Goal: Information Seeking & Learning: Learn about a topic

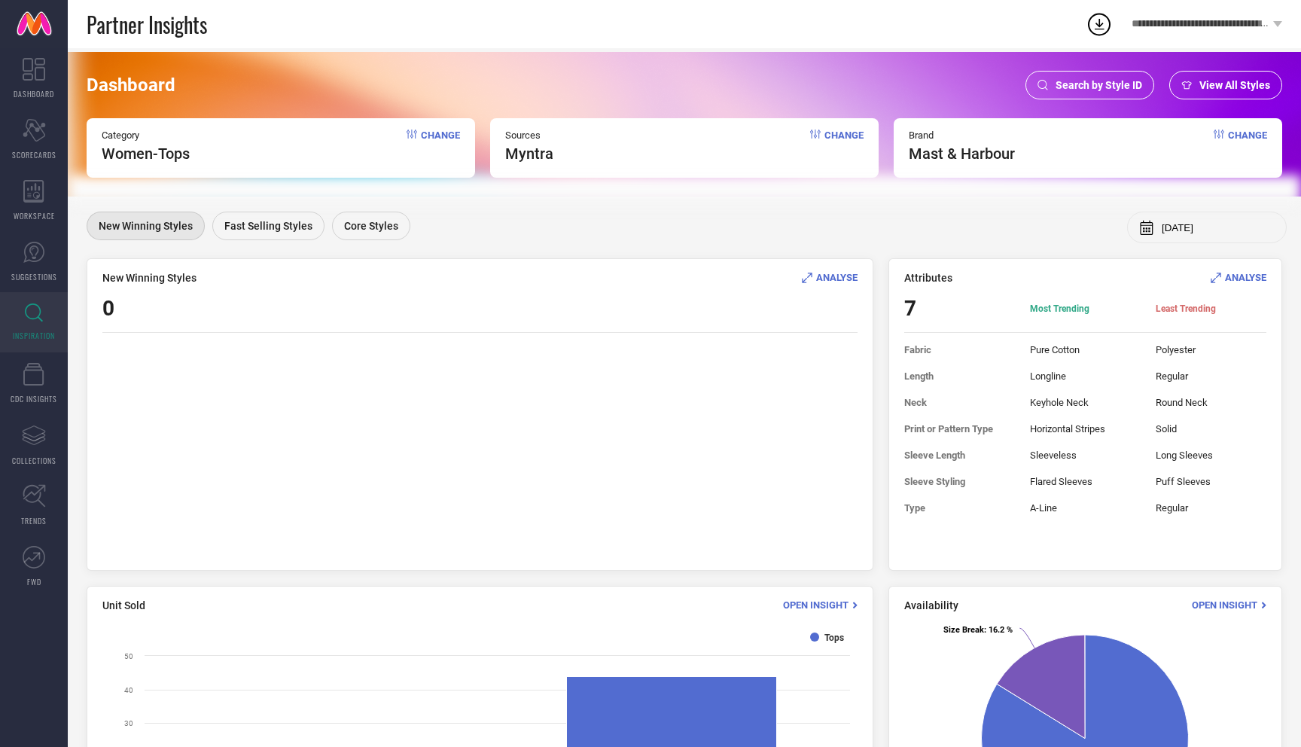
click at [445, 135] on span "Change" at bounding box center [440, 146] width 39 height 33
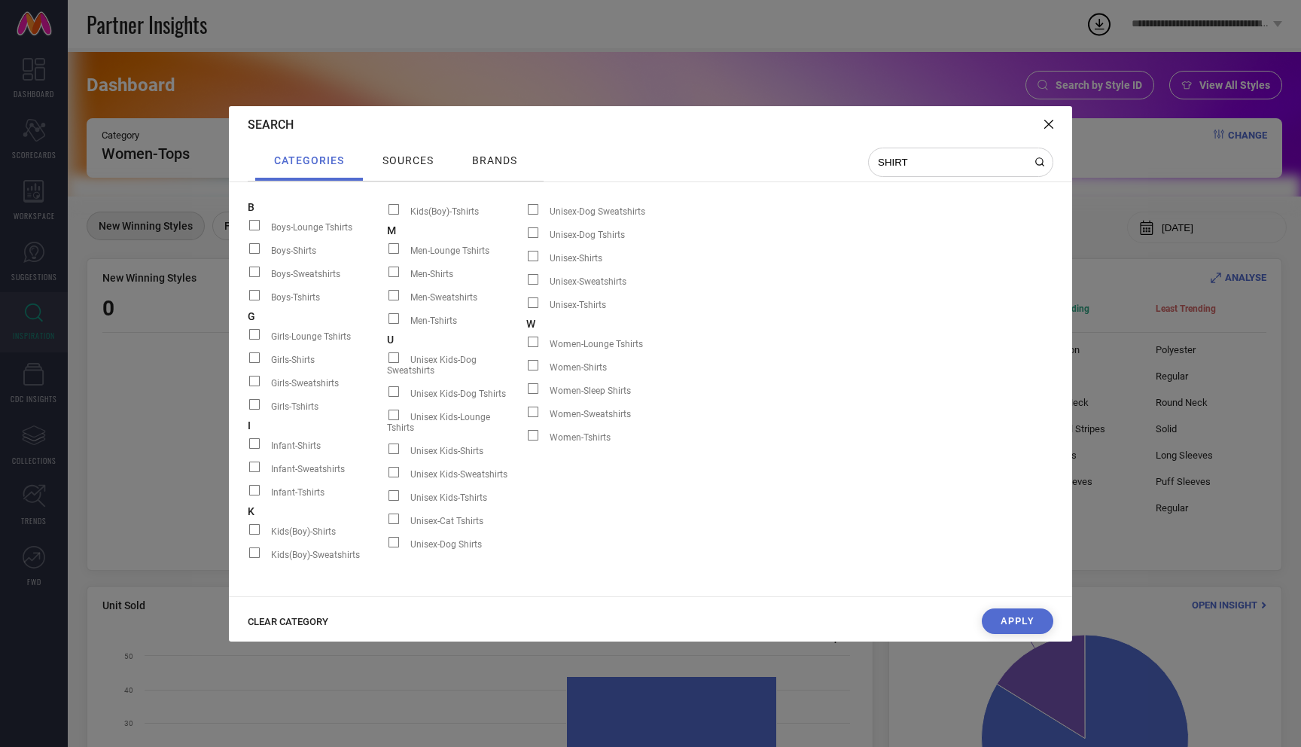
type input "SHIRT"
click at [532, 364] on span at bounding box center [533, 365] width 11 height 11
click at [526, 370] on input "Women-Shirts" at bounding box center [526, 370] width 0 height 0
click at [532, 364] on span at bounding box center [533, 365] width 11 height 11
click at [526, 370] on input "Women-Shirts" at bounding box center [526, 370] width 0 height 0
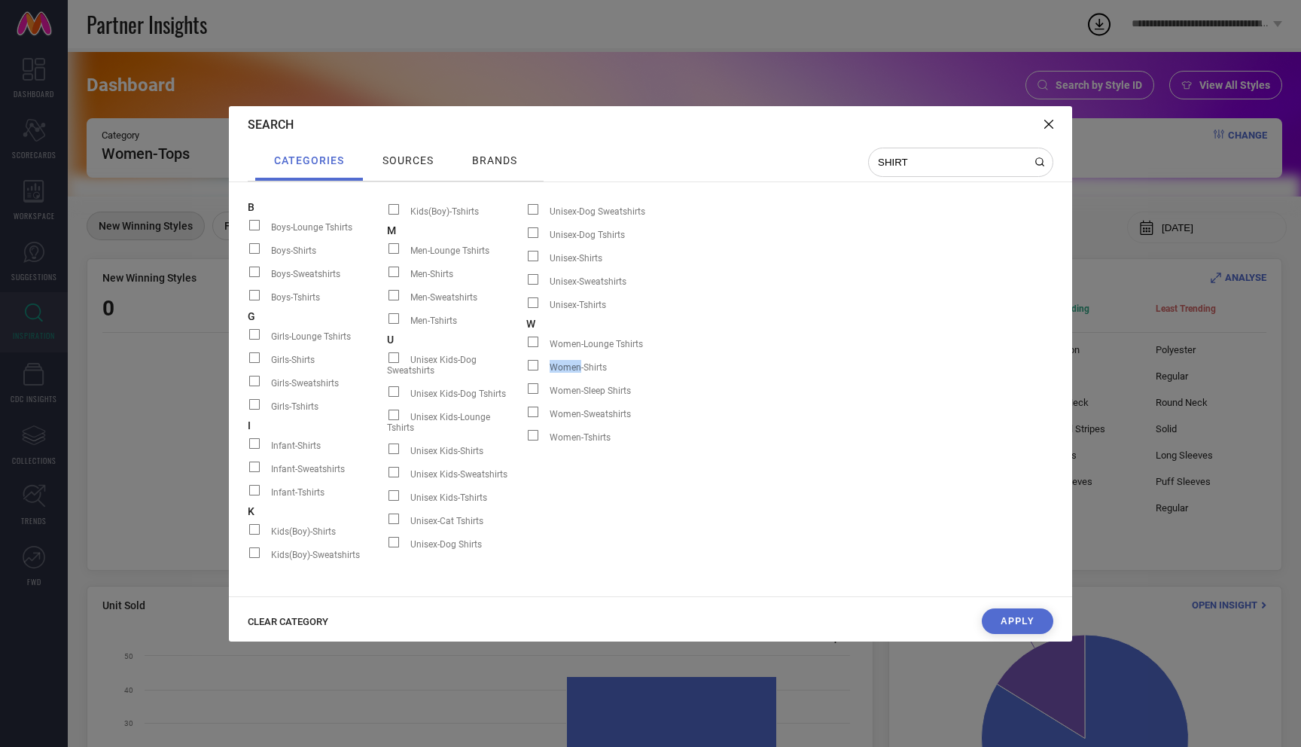
click at [532, 364] on span at bounding box center [533, 365] width 11 height 11
click at [526, 370] on input "Women-Shirts" at bounding box center [526, 370] width 0 height 0
click at [532, 393] on span at bounding box center [533, 388] width 11 height 11
click at [526, 394] on input "Women-Sleep Shirts" at bounding box center [526, 394] width 0 height 0
click at [535, 365] on span at bounding box center [533, 365] width 11 height 11
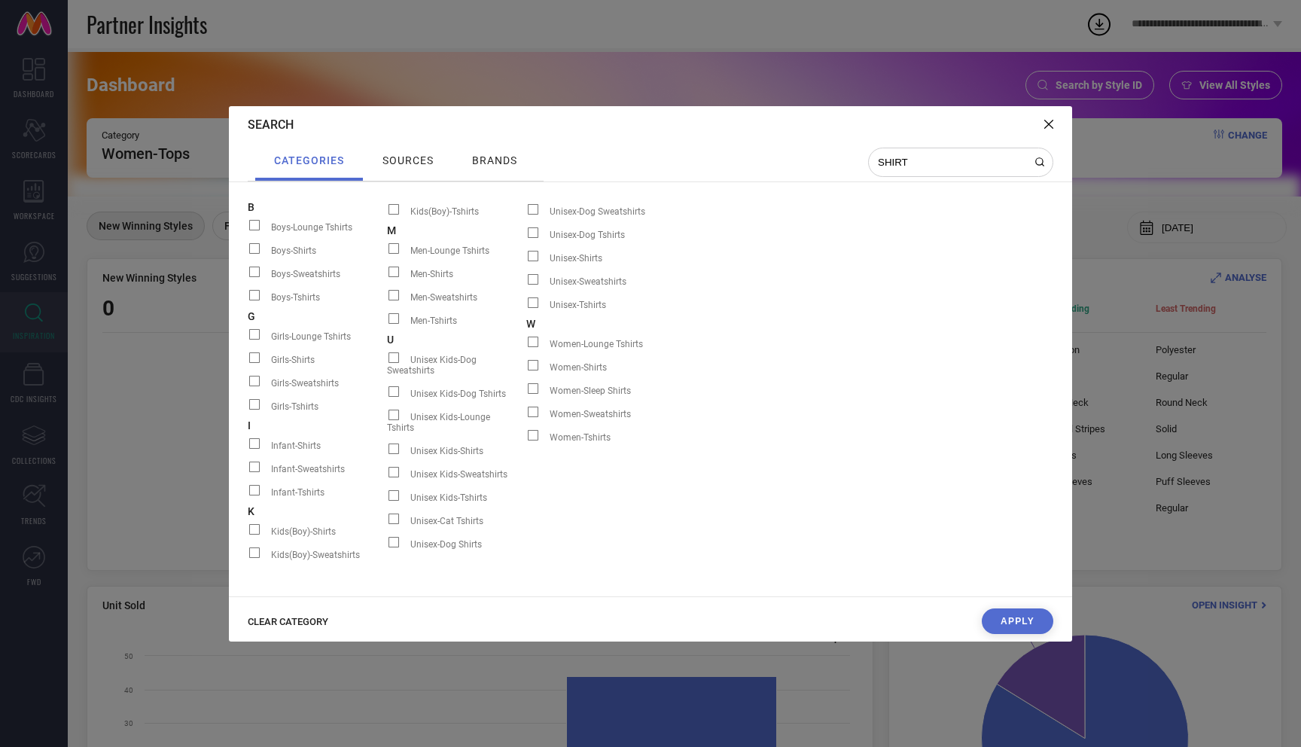
click at [526, 370] on input "Women-Shirts" at bounding box center [526, 370] width 0 height 0
click at [1018, 617] on button "Apply" at bounding box center [1018, 621] width 72 height 26
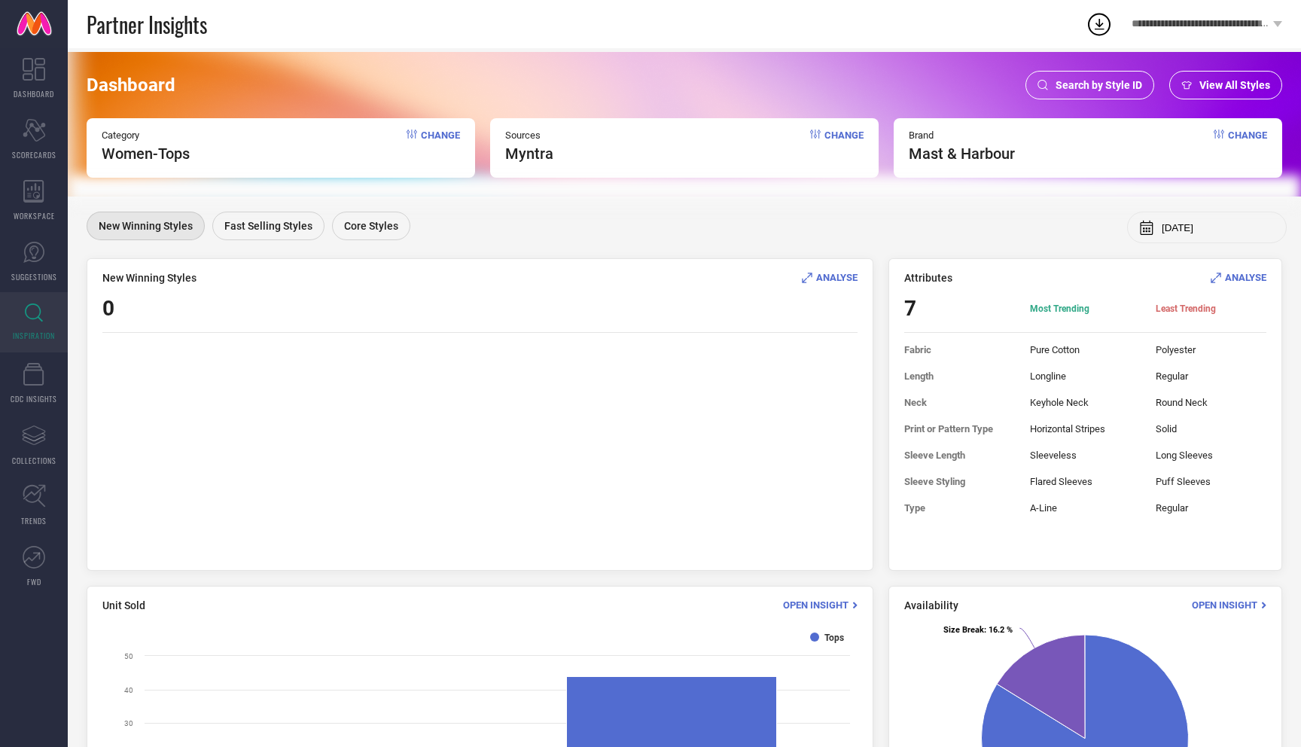
click at [441, 135] on span "Change" at bounding box center [440, 146] width 39 height 33
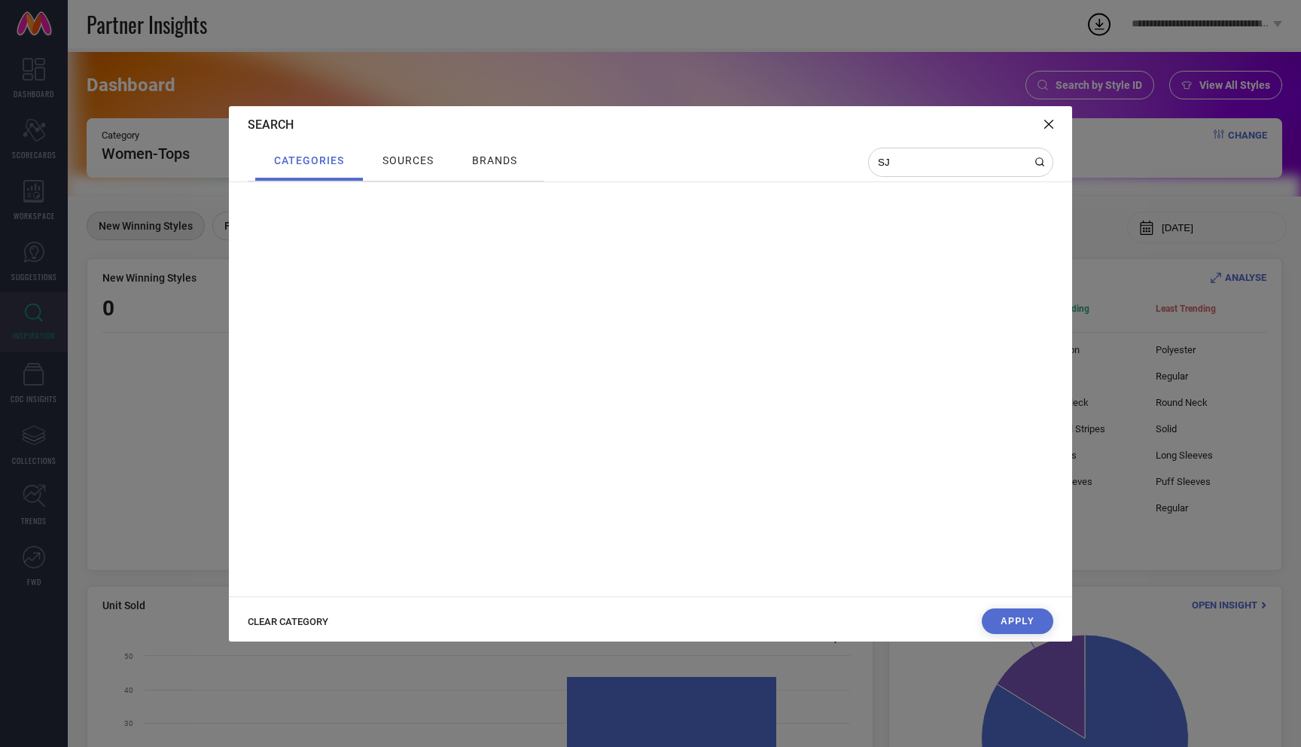
type input "S"
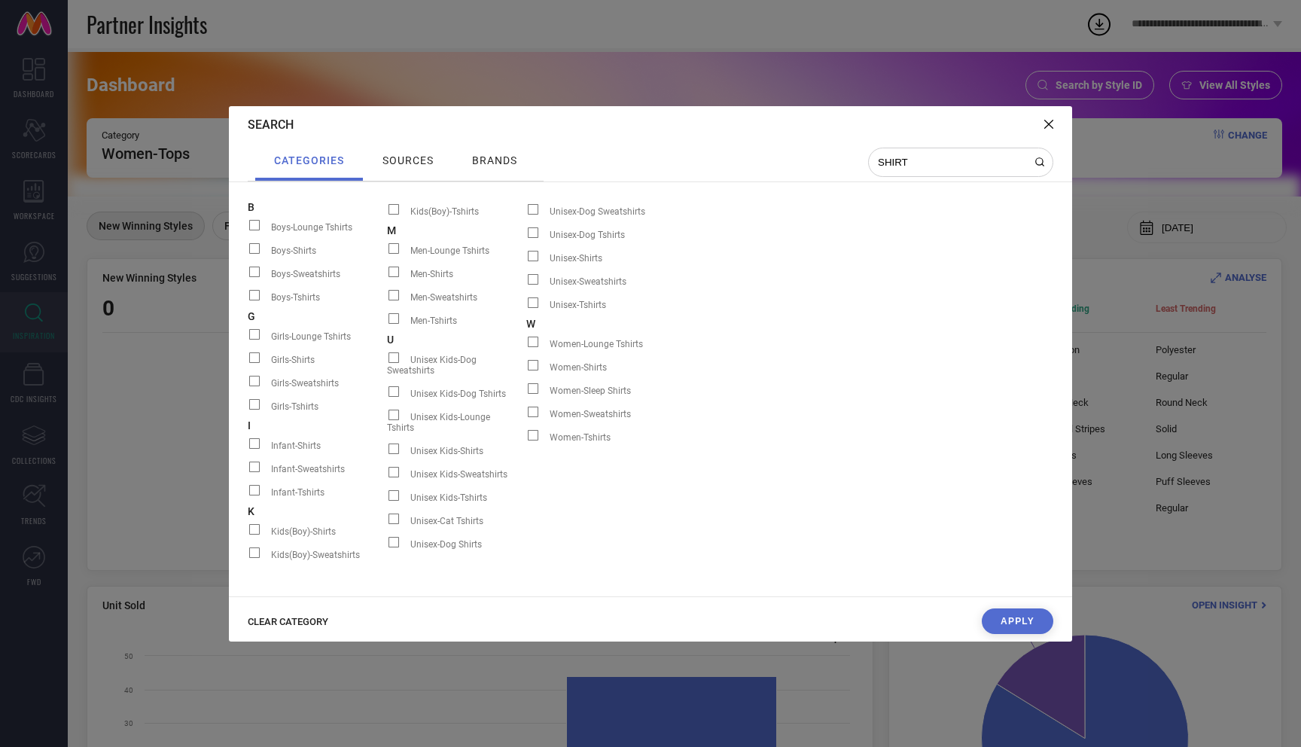
click at [532, 365] on span at bounding box center [533, 365] width 11 height 11
click at [526, 370] on input "Women-Shirts" at bounding box center [526, 370] width 0 height 0
click at [535, 365] on span at bounding box center [533, 365] width 11 height 11
click at [526, 370] on input "Women-Shirts" at bounding box center [526, 370] width 0 height 0
click at [584, 367] on span "Women-Shirts" at bounding box center [578, 367] width 57 height 11
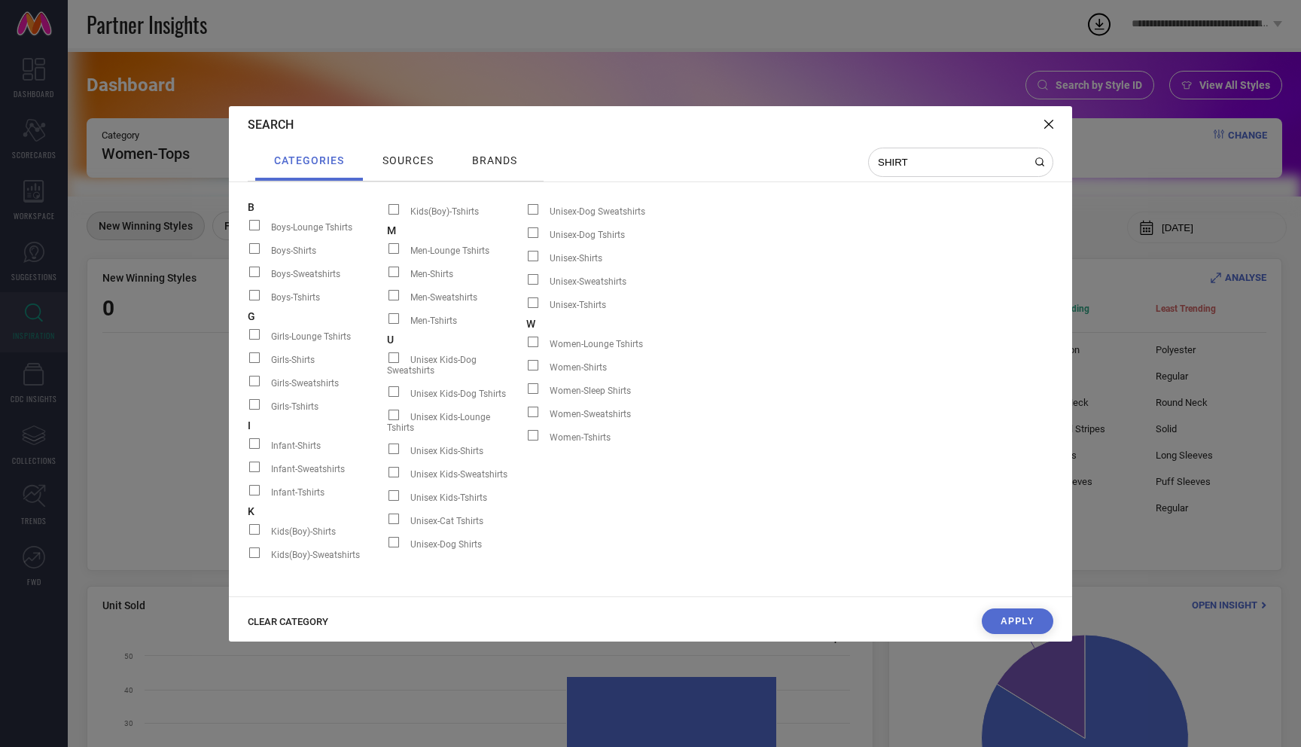
click at [526, 370] on input "Women-Shirts" at bounding box center [526, 370] width 0 height 0
click at [529, 365] on span at bounding box center [533, 365] width 11 height 11
click at [526, 370] on input "Women-Shirts" at bounding box center [526, 370] width 0 height 0
click at [533, 364] on span at bounding box center [533, 365] width 11 height 11
click at [526, 370] on input "Women-Shirts" at bounding box center [526, 370] width 0 height 0
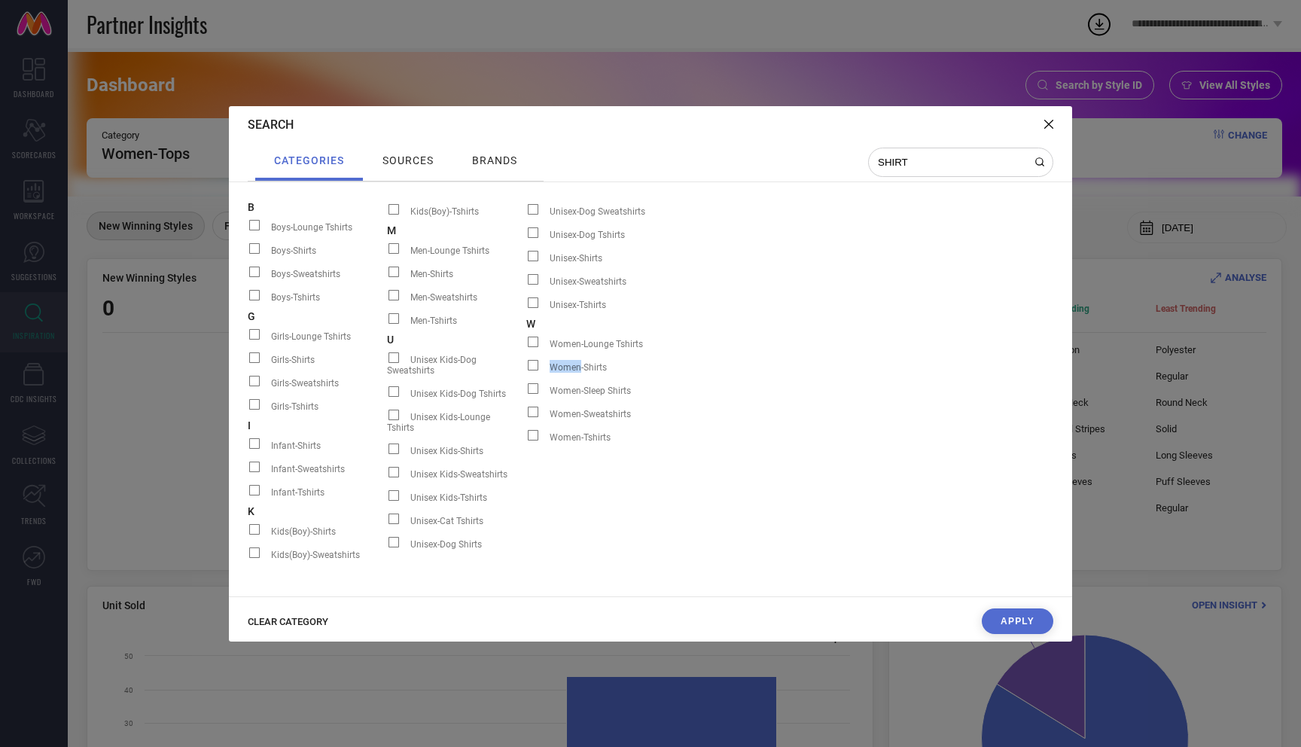
click at [533, 364] on span at bounding box center [533, 365] width 11 height 11
click at [526, 370] on input "Women-Shirts" at bounding box center [526, 370] width 0 height 0
click at [533, 364] on span at bounding box center [533, 365] width 11 height 11
click at [526, 370] on input "Women-Shirts" at bounding box center [526, 370] width 0 height 0
click at [533, 364] on span at bounding box center [533, 365] width 11 height 11
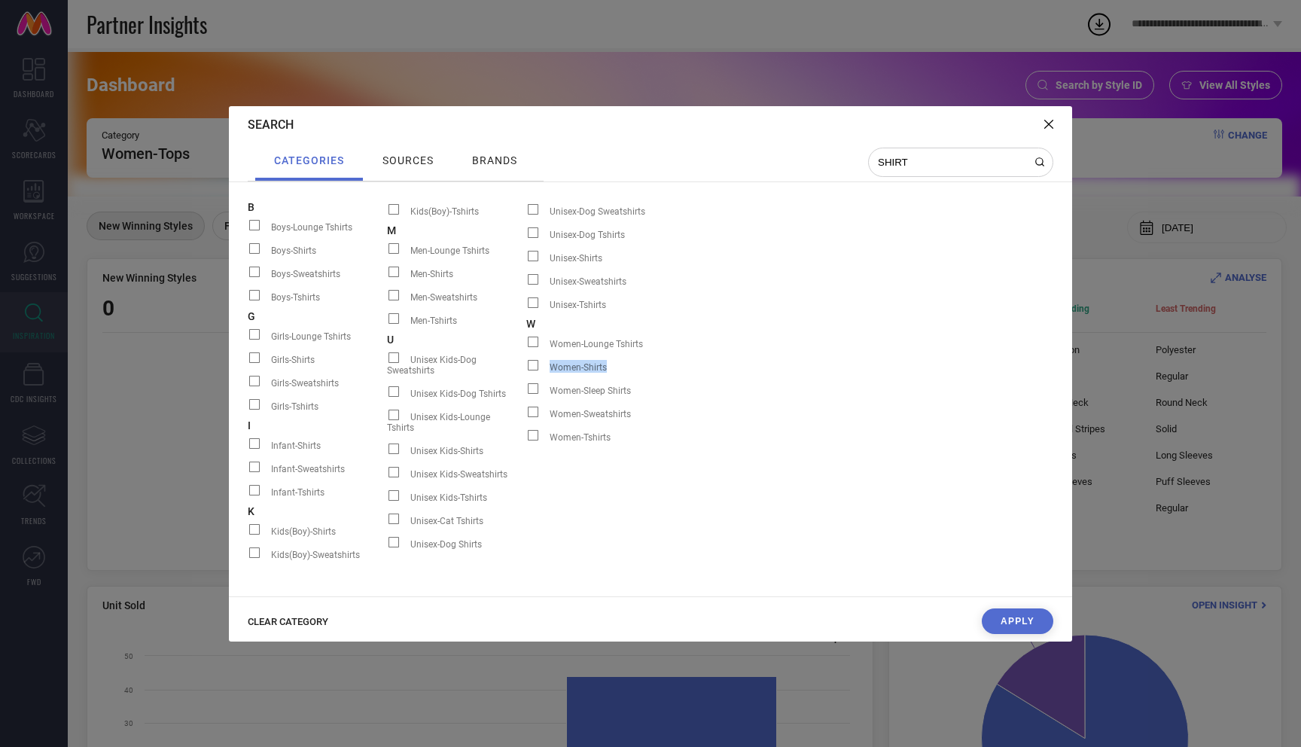
click at [526, 370] on input "Women-Shirts" at bounding box center [526, 370] width 0 height 0
click at [540, 370] on div at bounding box center [537, 366] width 23 height 13
click at [526, 370] on input "Women-Shirts" at bounding box center [526, 370] width 0 height 0
click at [532, 365] on span at bounding box center [533, 365] width 11 height 11
click at [526, 370] on input "Women-Shirts" at bounding box center [526, 370] width 0 height 0
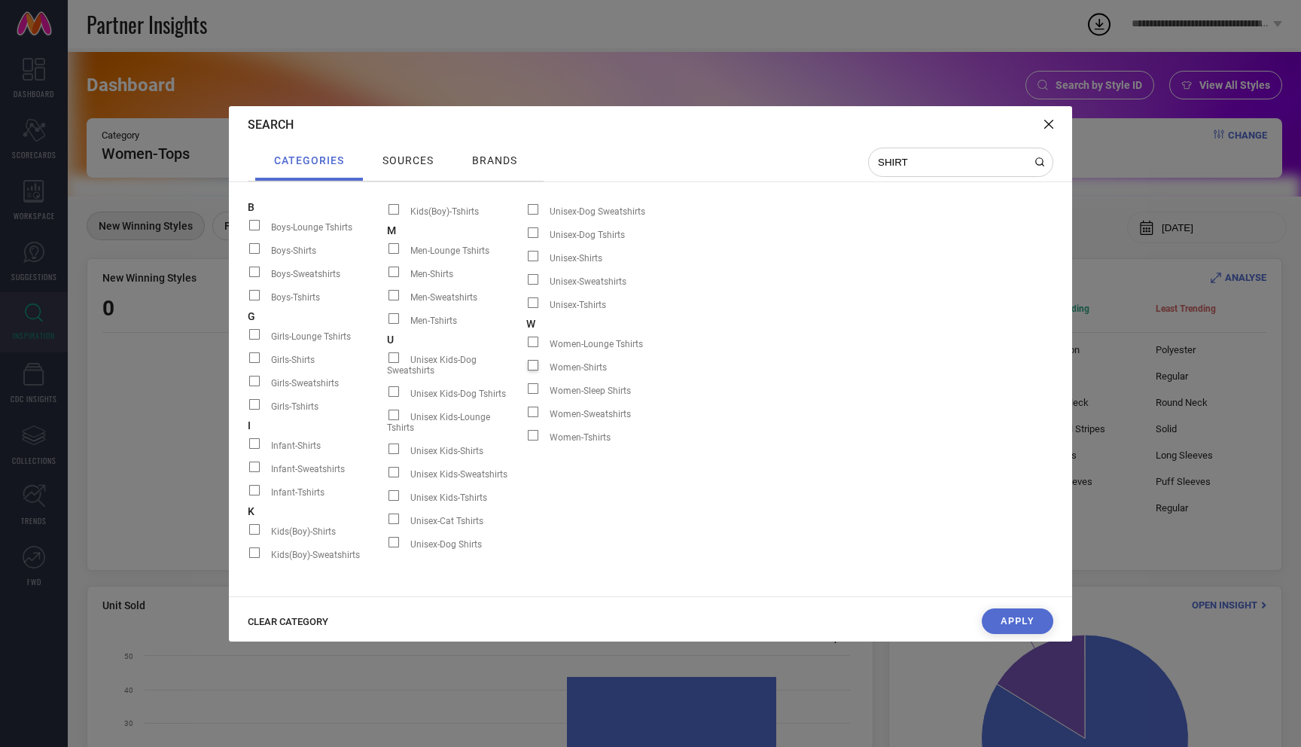
scroll to position [3, 0]
click at [284, 621] on span "CLEAR CATEGORY" at bounding box center [288, 621] width 81 height 11
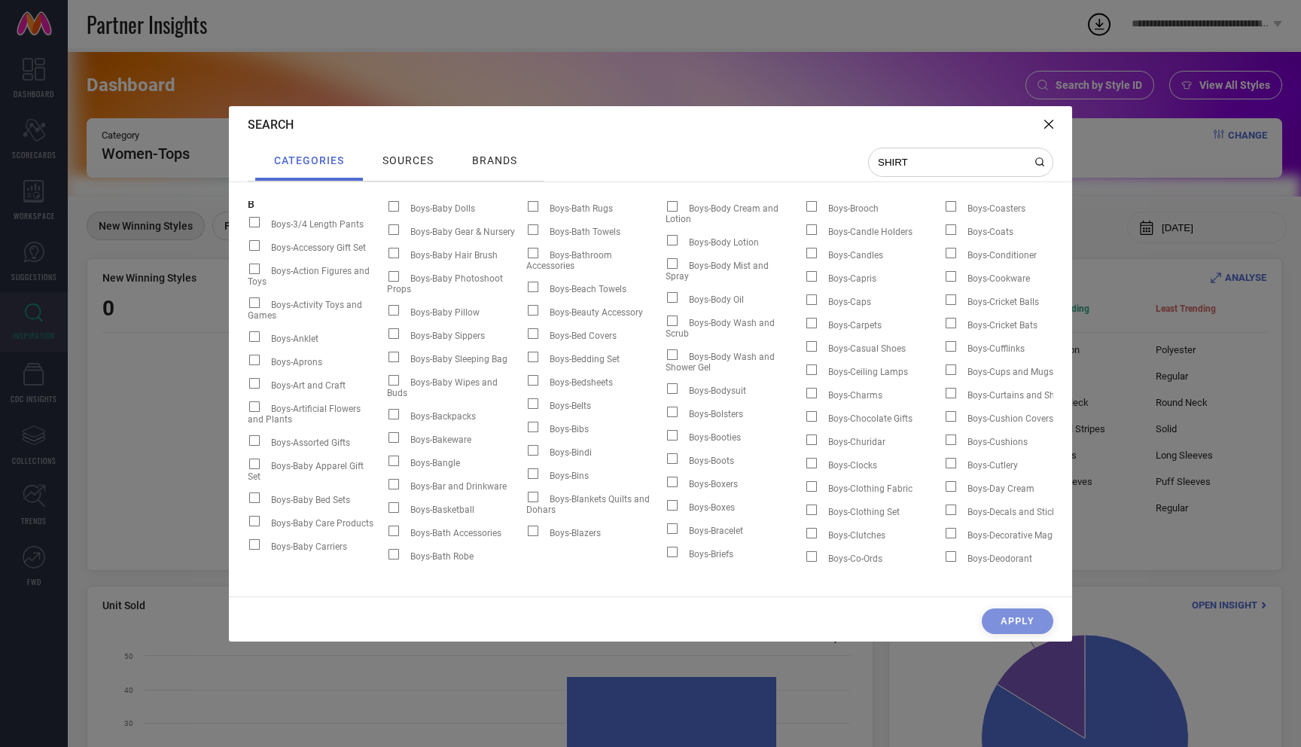
click at [927, 164] on input "SHIRT" at bounding box center [952, 162] width 151 height 13
click at [1038, 156] on div "SHIRT" at bounding box center [960, 162] width 185 height 29
click at [1038, 167] on div "SHIRT" at bounding box center [960, 162] width 185 height 29
click at [1038, 161] on icon at bounding box center [1040, 162] width 11 height 11
click at [952, 153] on div "SHIRT" at bounding box center [960, 162] width 185 height 29
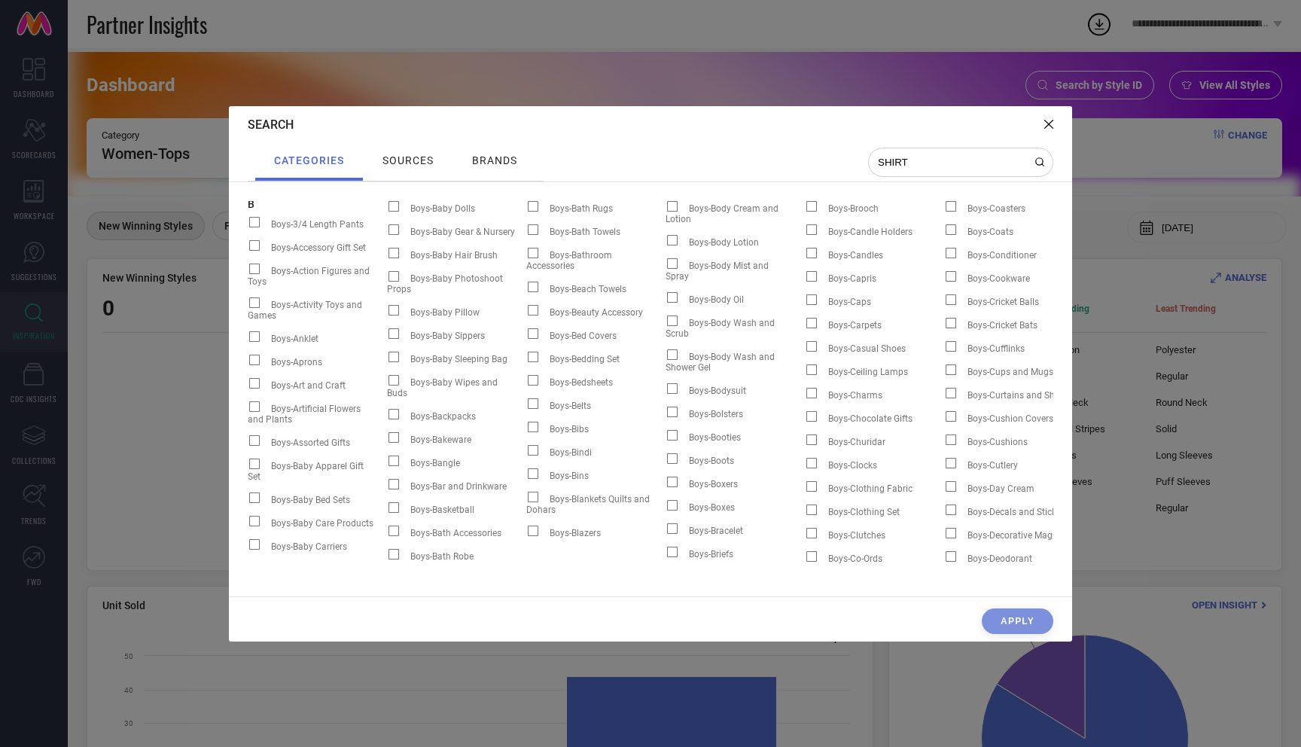
click at [922, 165] on input "SHIRT" at bounding box center [952, 162] width 151 height 13
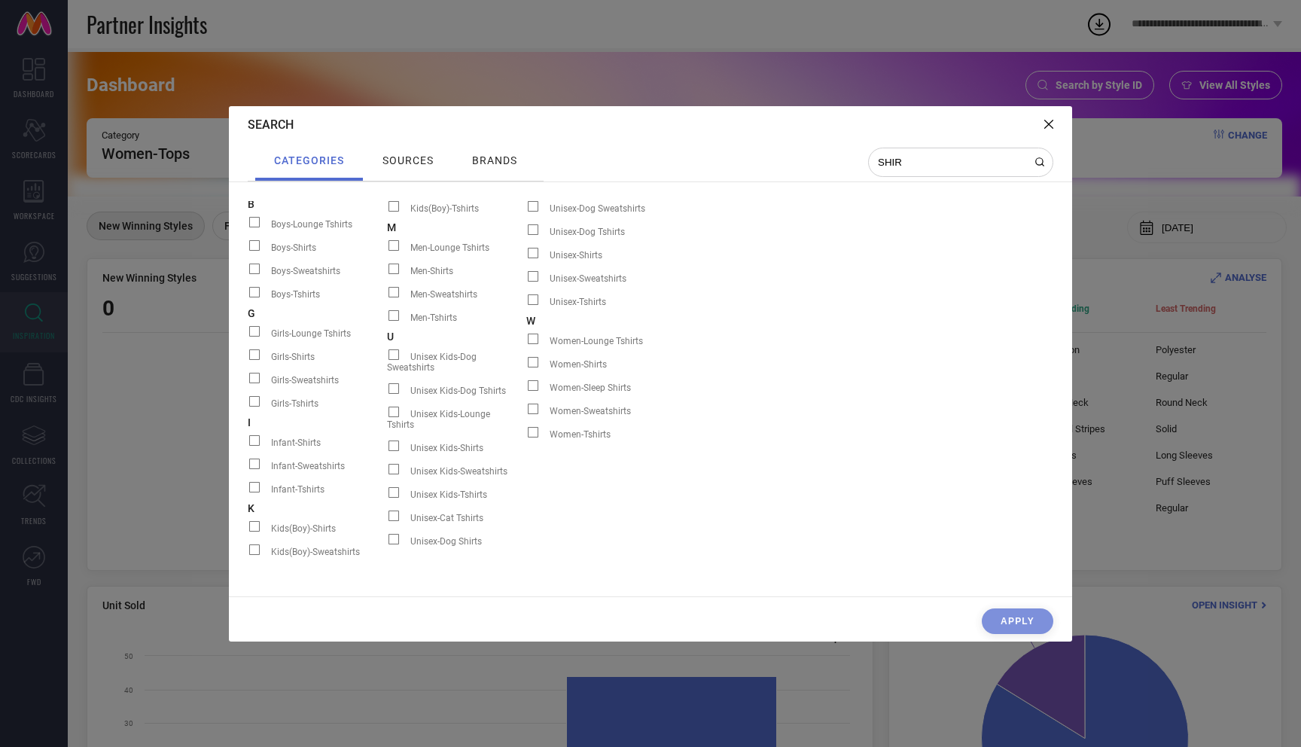
click at [534, 363] on span at bounding box center [533, 362] width 11 height 11
click at [526, 367] on input "Women-Shirts" at bounding box center [526, 367] width 0 height 0
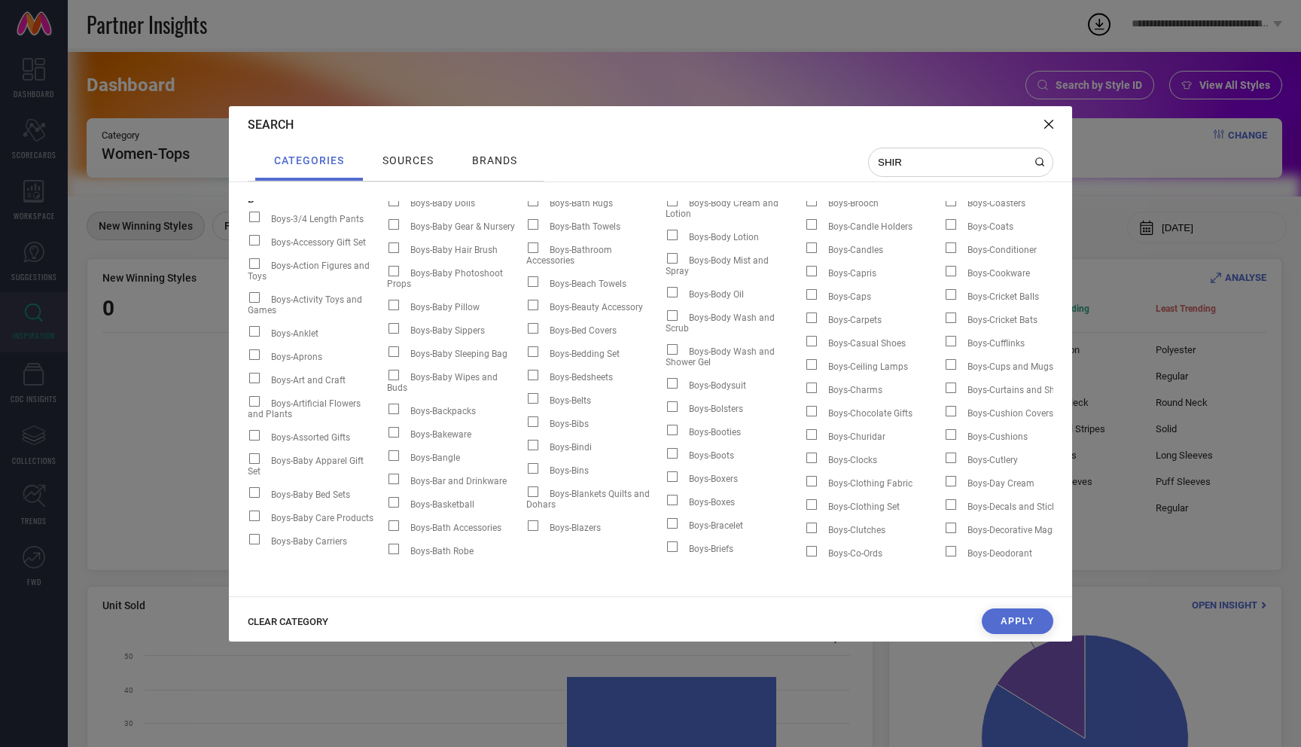
scroll to position [0, 0]
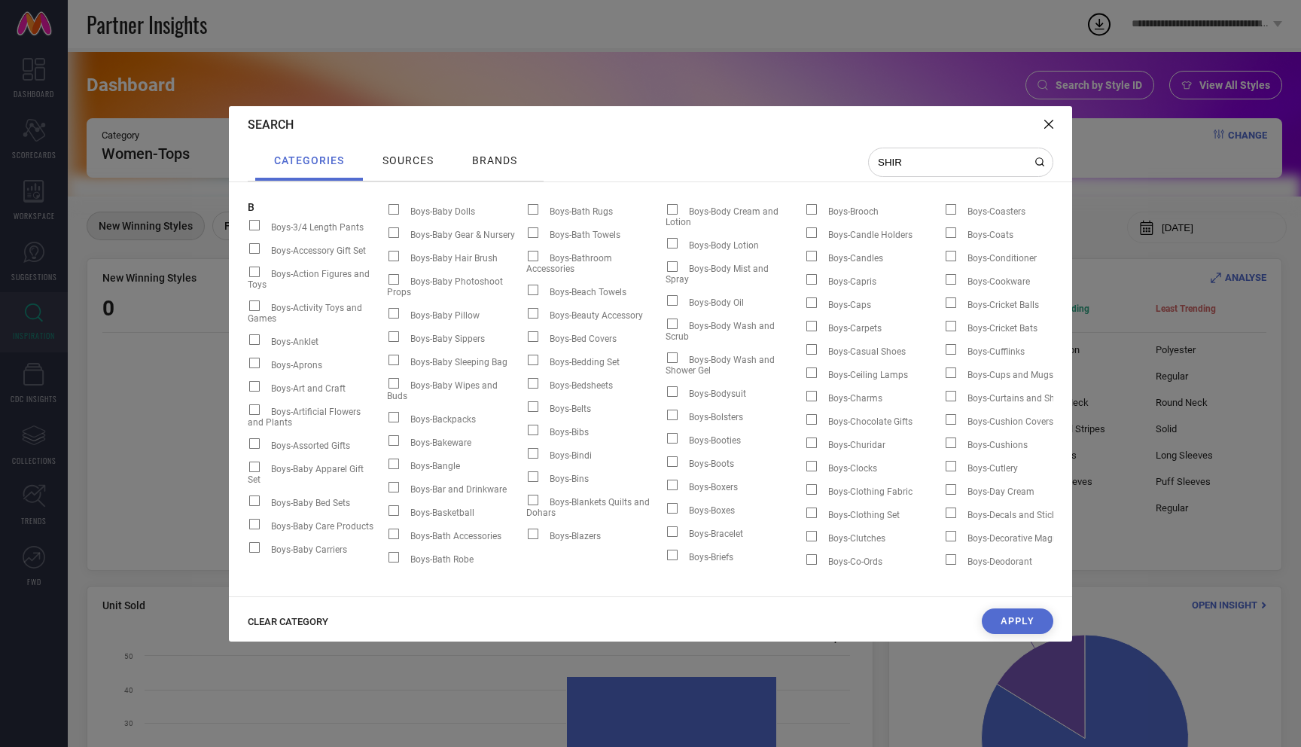
click at [918, 161] on input "SHIR" at bounding box center [952, 162] width 151 height 13
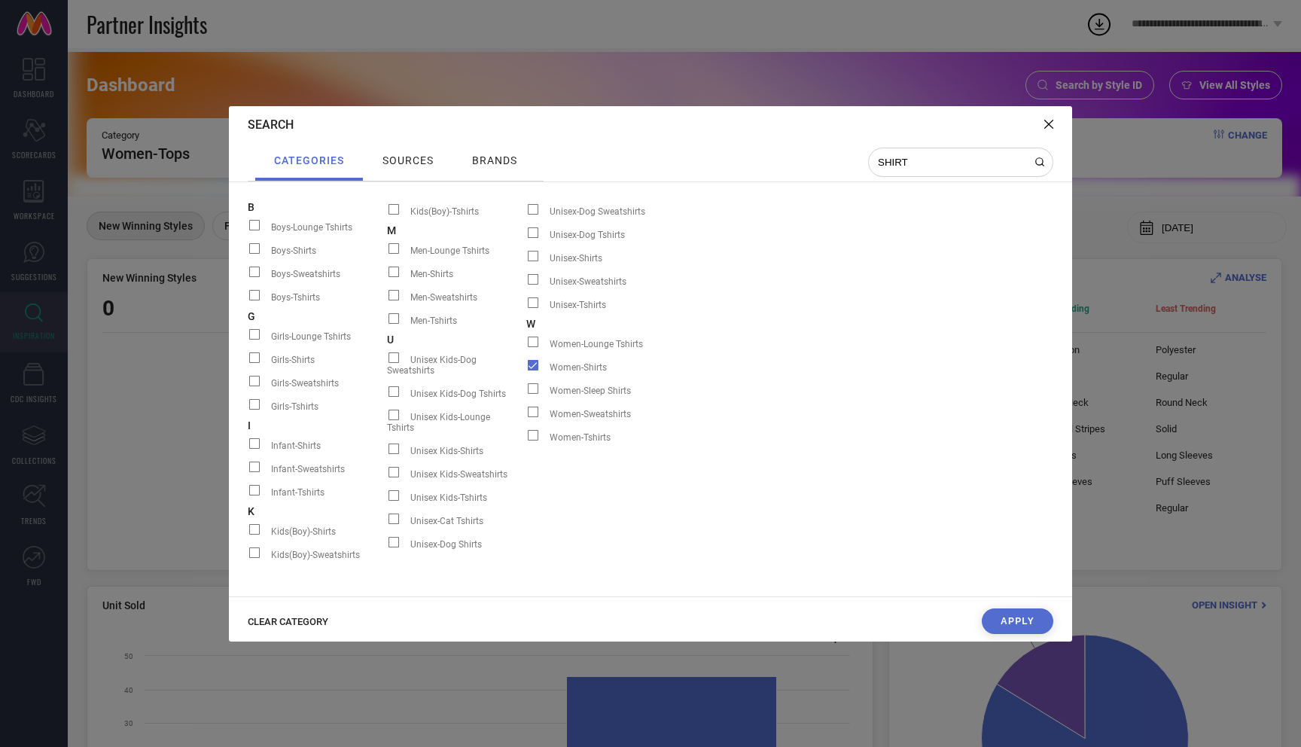
type input "SHIRT"
click at [1008, 622] on button "Apply" at bounding box center [1018, 621] width 72 height 26
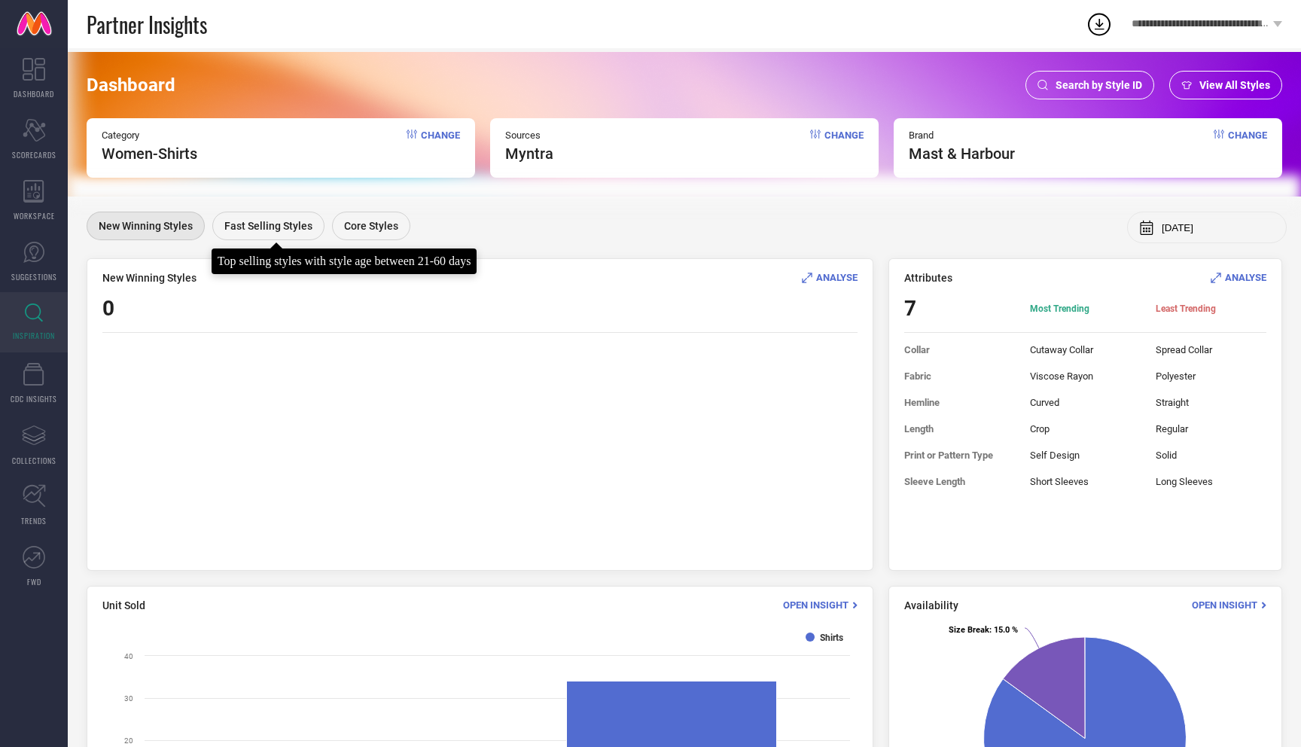
click at [270, 220] on span "Fast Selling Styles" at bounding box center [268, 226] width 88 height 12
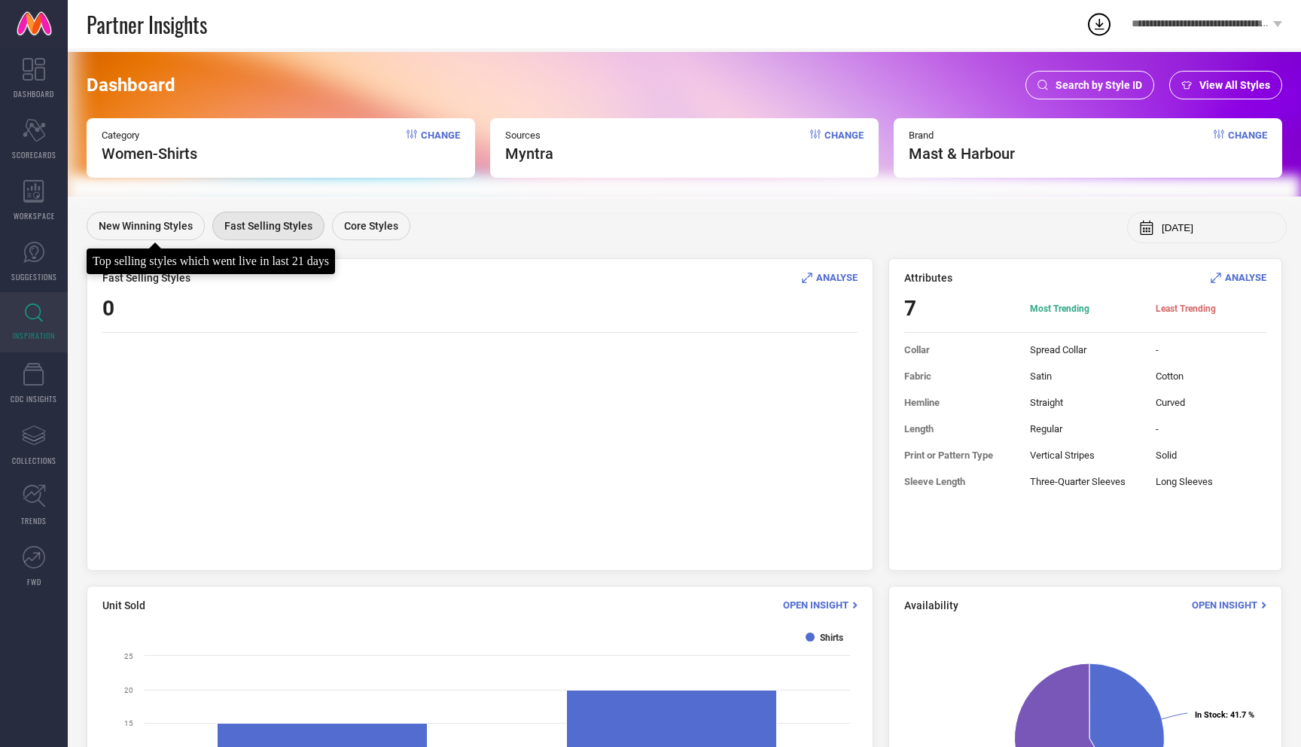
click at [156, 226] on span "New Winning Styles" at bounding box center [146, 226] width 94 height 12
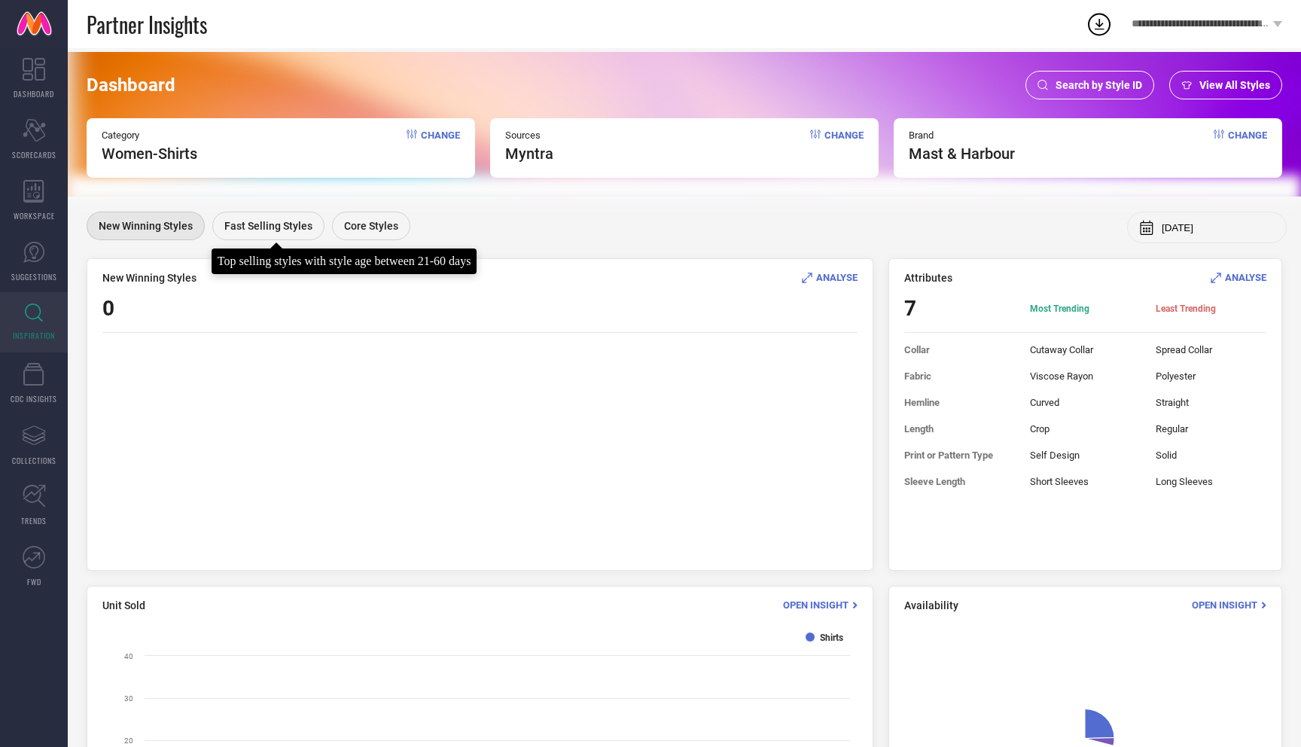
click at [267, 230] on span "Fast Selling Styles" at bounding box center [268, 226] width 88 height 12
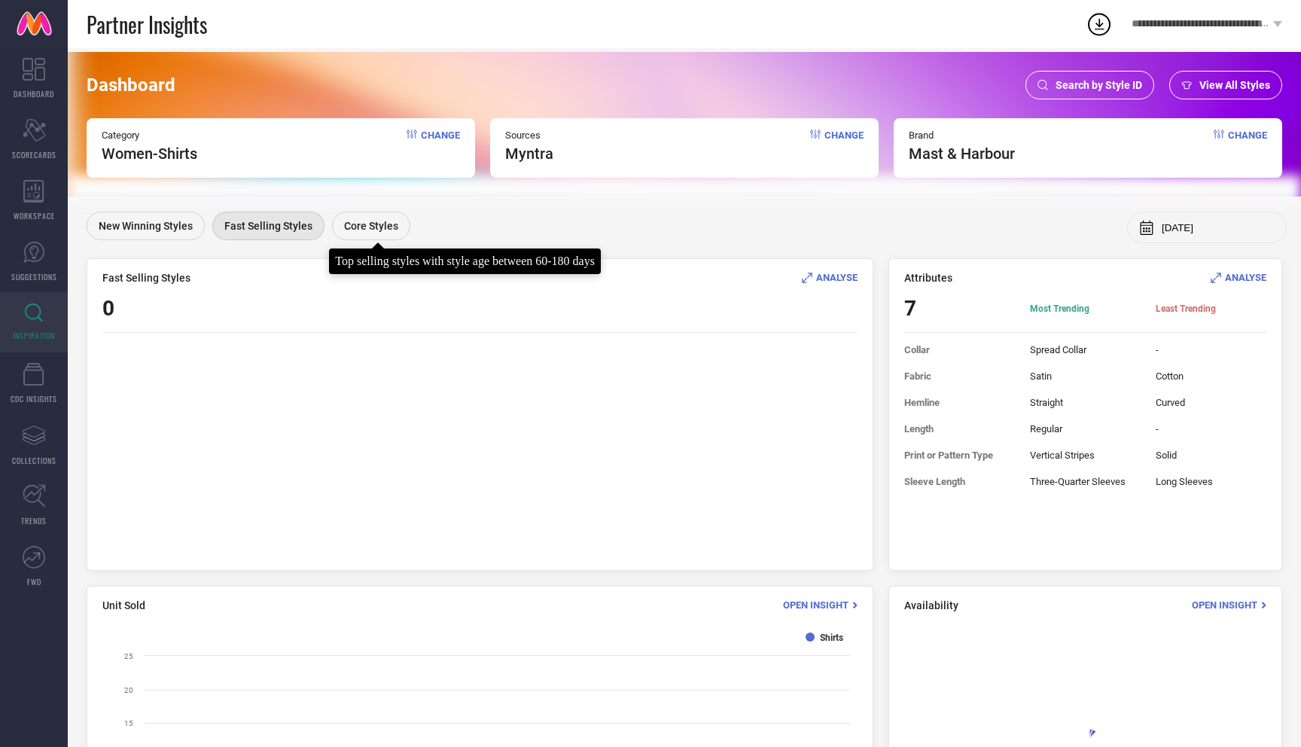
click at [367, 226] on span "Core Styles" at bounding box center [371, 226] width 54 height 12
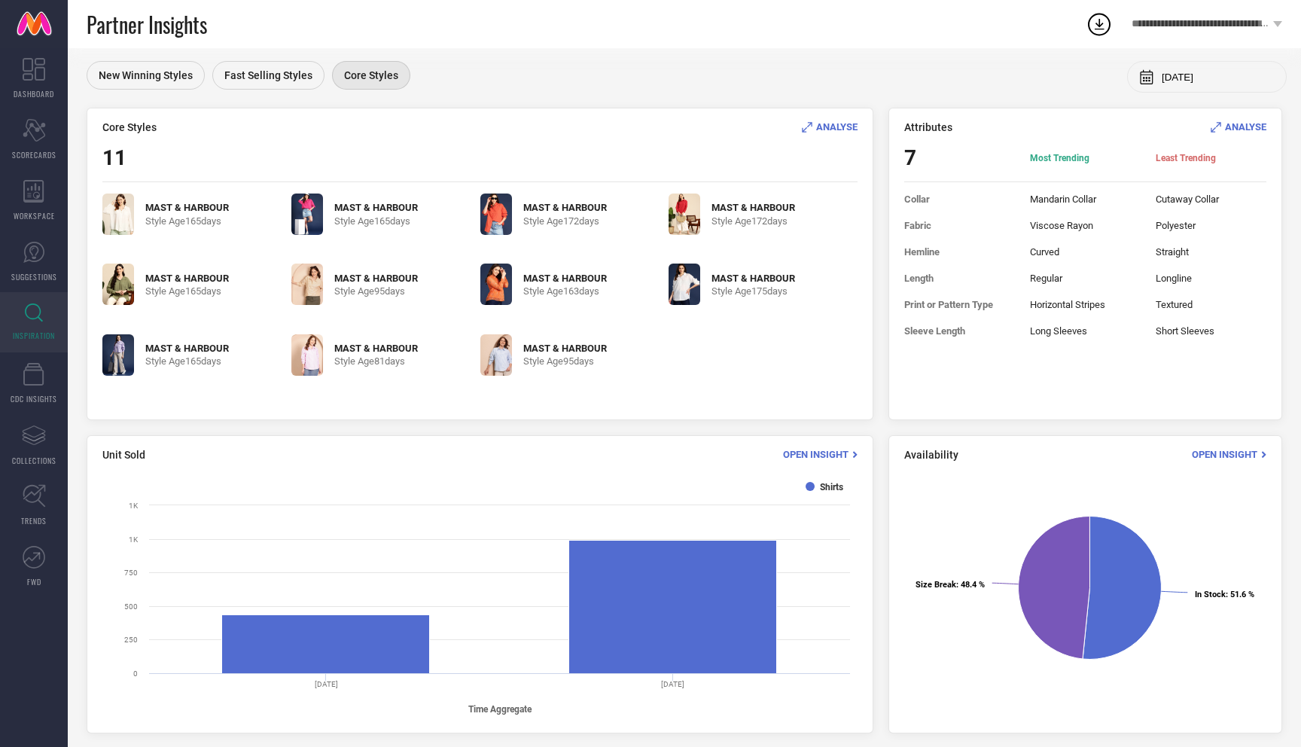
scroll to position [152, 0]
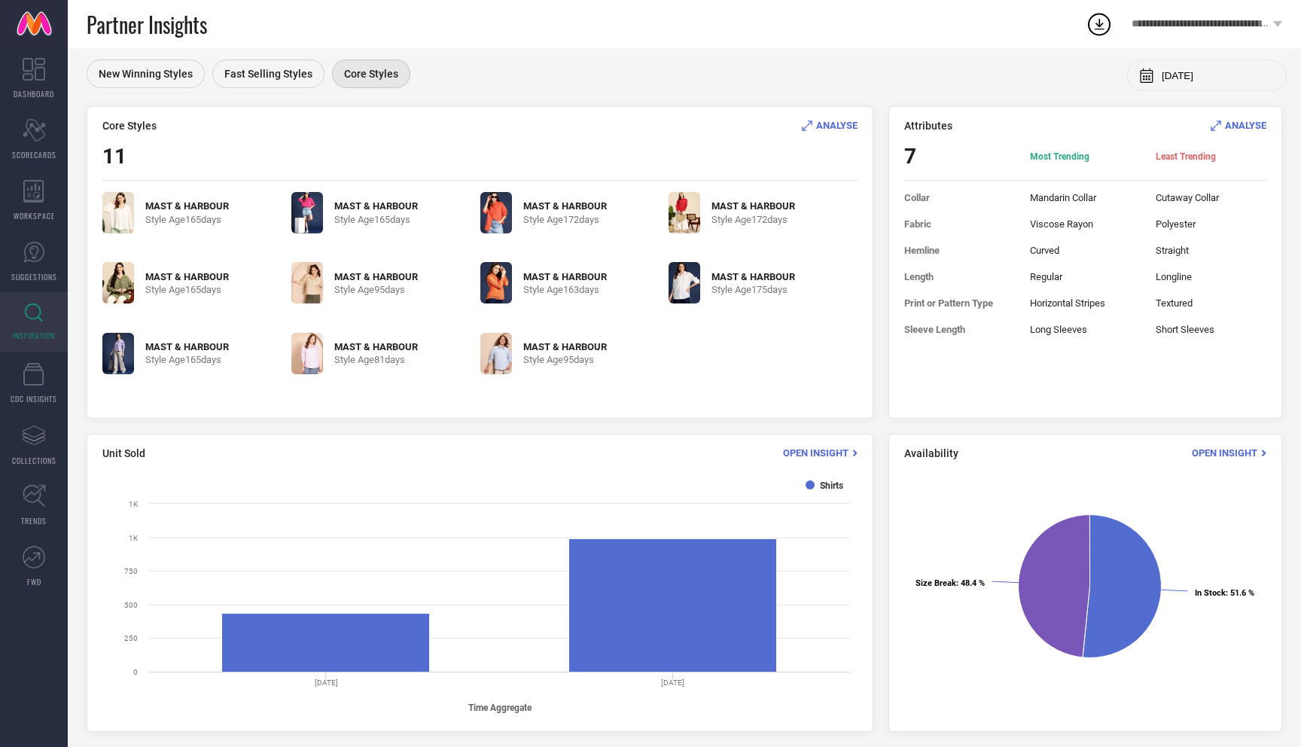
click at [121, 211] on img at bounding box center [118, 212] width 32 height 41
click at [306, 207] on img at bounding box center [307, 212] width 32 height 41
click at [517, 211] on link at bounding box center [501, 212] width 43 height 41
click at [680, 212] on img at bounding box center [685, 212] width 32 height 41
click at [128, 281] on img at bounding box center [118, 282] width 32 height 41
